Goal: Transaction & Acquisition: Subscribe to service/newsletter

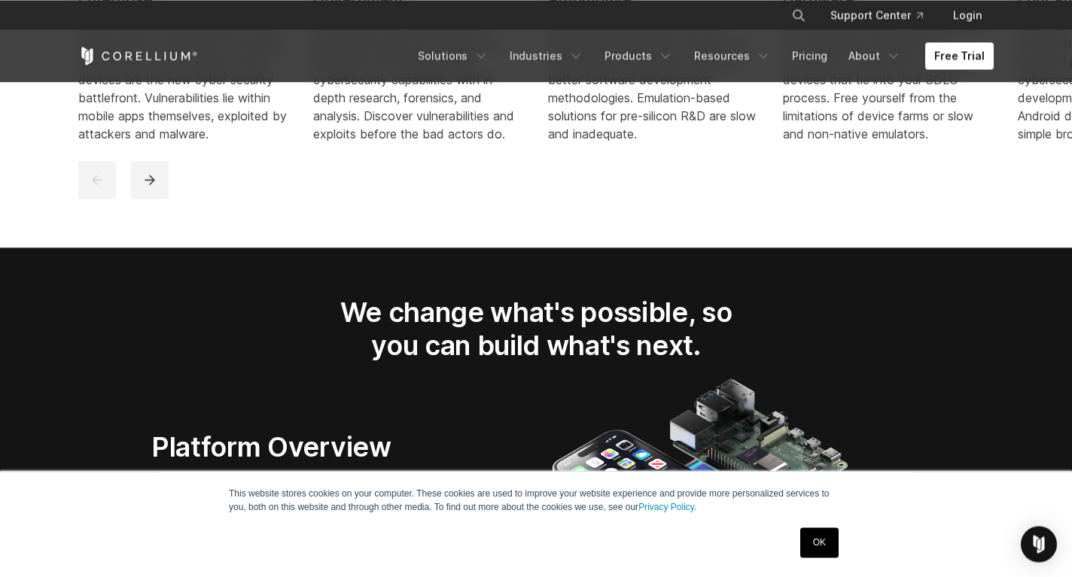
scroll to position [2149, 0]
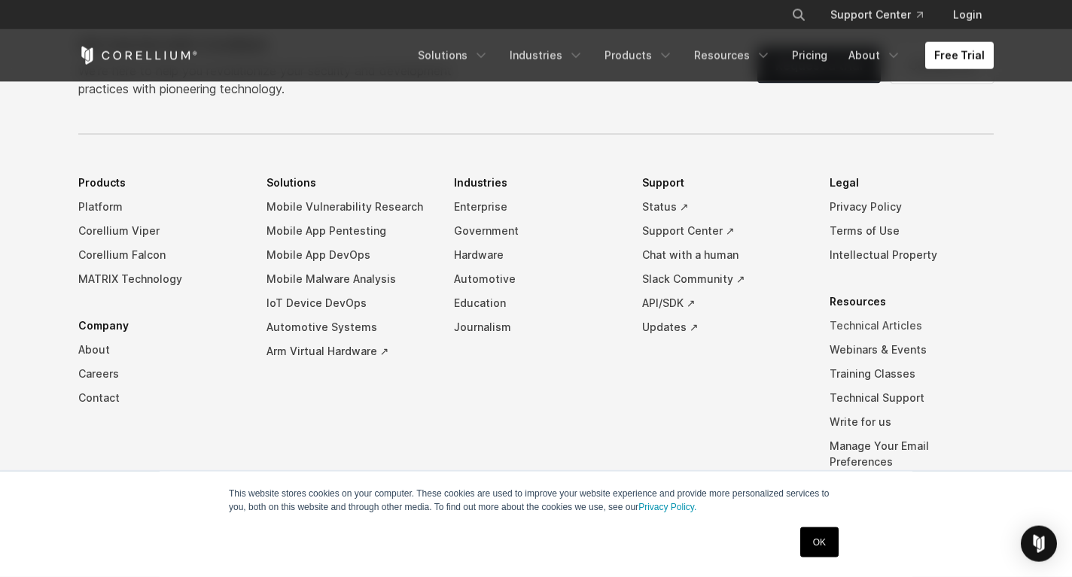
scroll to position [3531, 0]
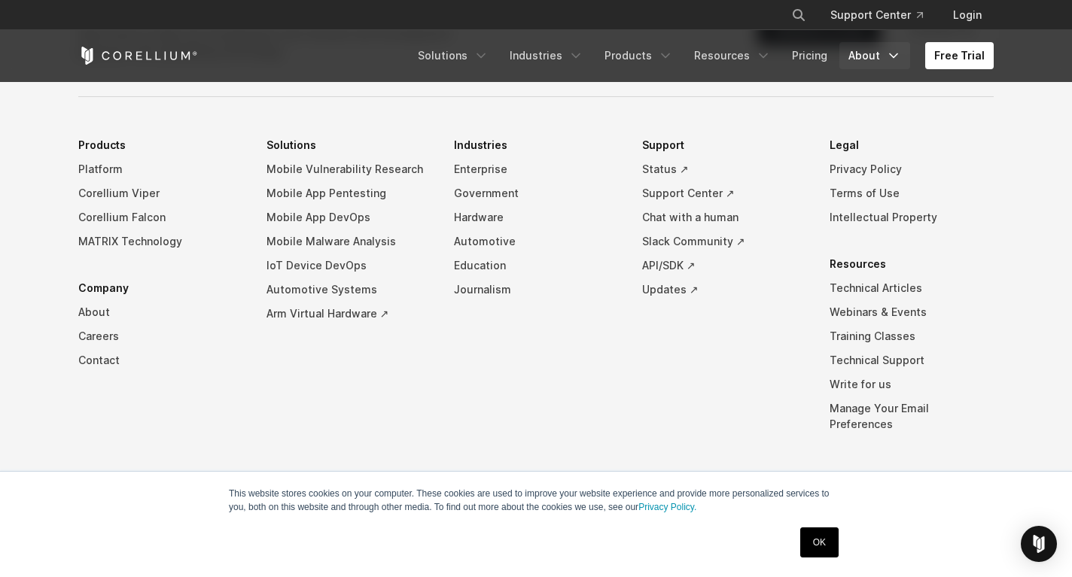
click at [888, 47] on link "About" at bounding box center [874, 55] width 71 height 27
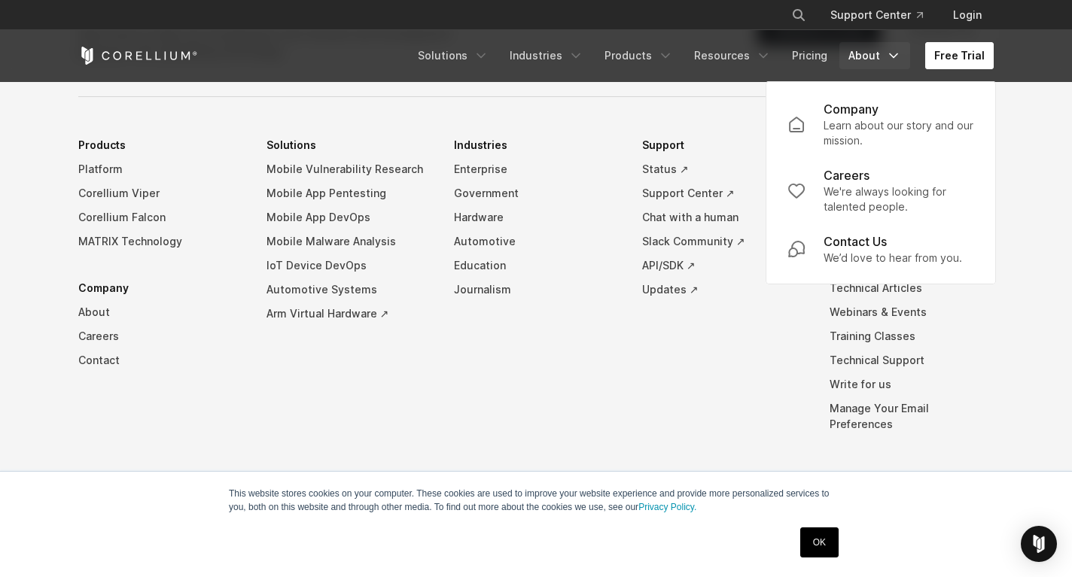
click at [974, 46] on link "Free Trial" at bounding box center [959, 55] width 68 height 27
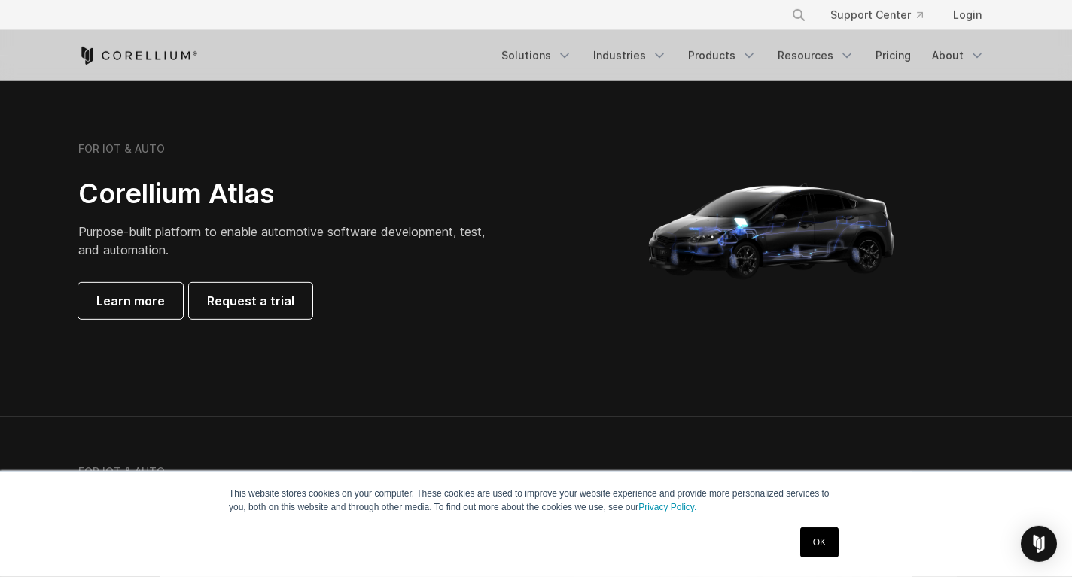
scroll to position [1458, 0]
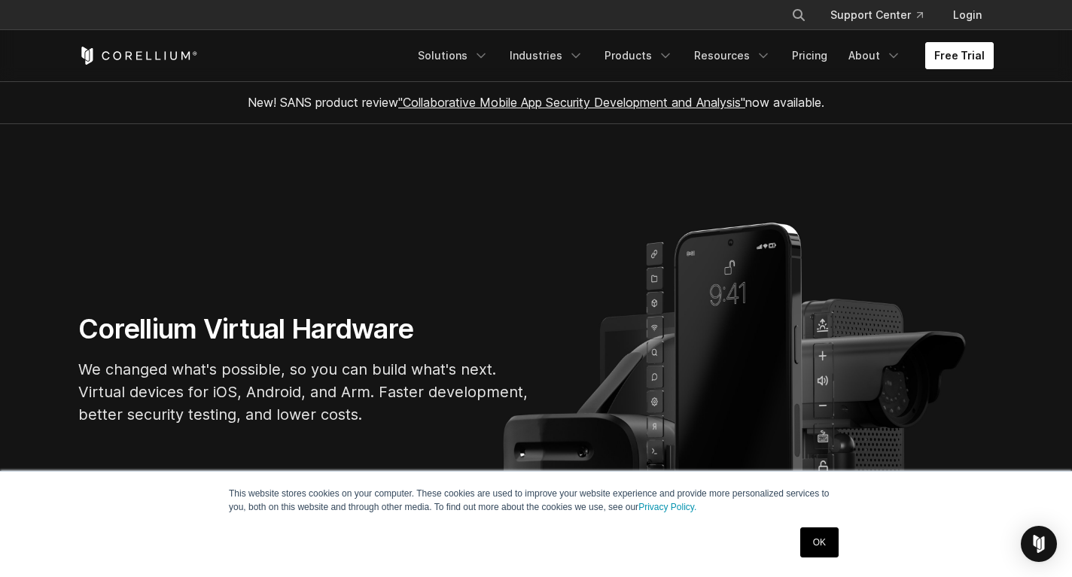
click at [971, 47] on link "Free Trial" at bounding box center [959, 55] width 68 height 27
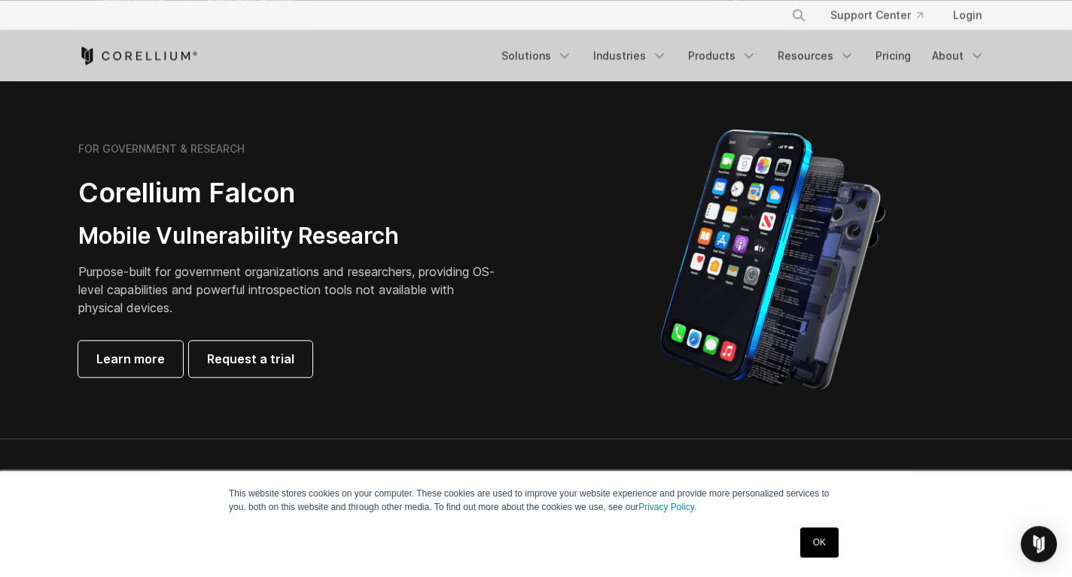
scroll to position [614, 0]
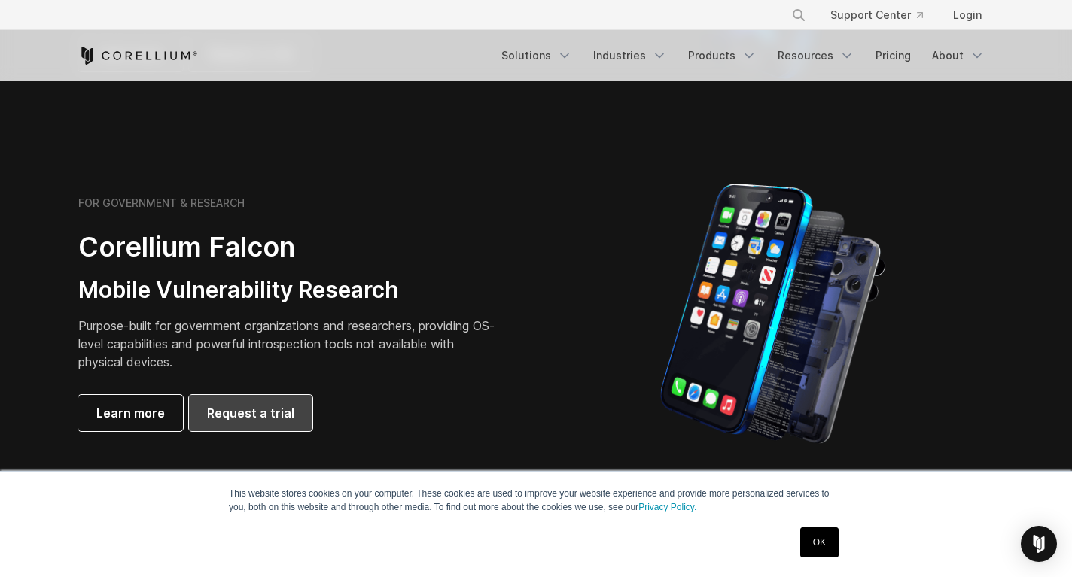
click at [271, 403] on link "Request a trial" at bounding box center [250, 413] width 123 height 36
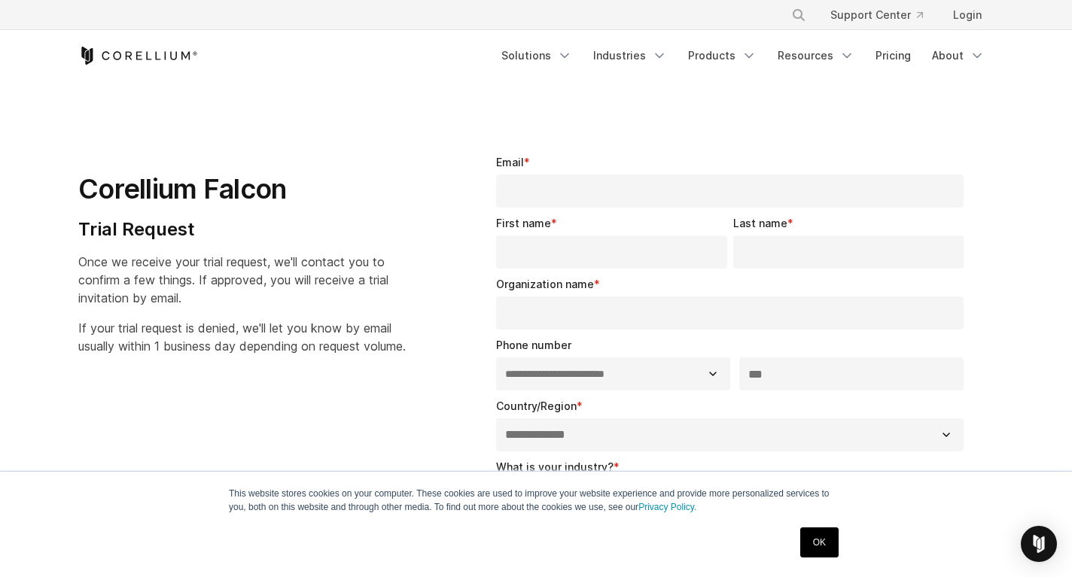
select select "**"
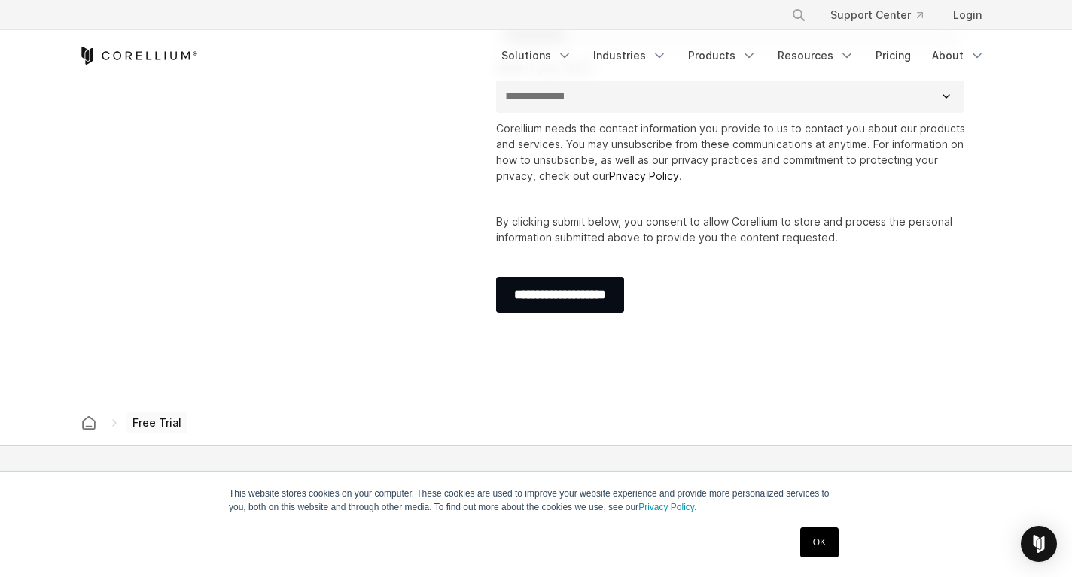
scroll to position [768, 0]
